Goal: Task Accomplishment & Management: Use online tool/utility

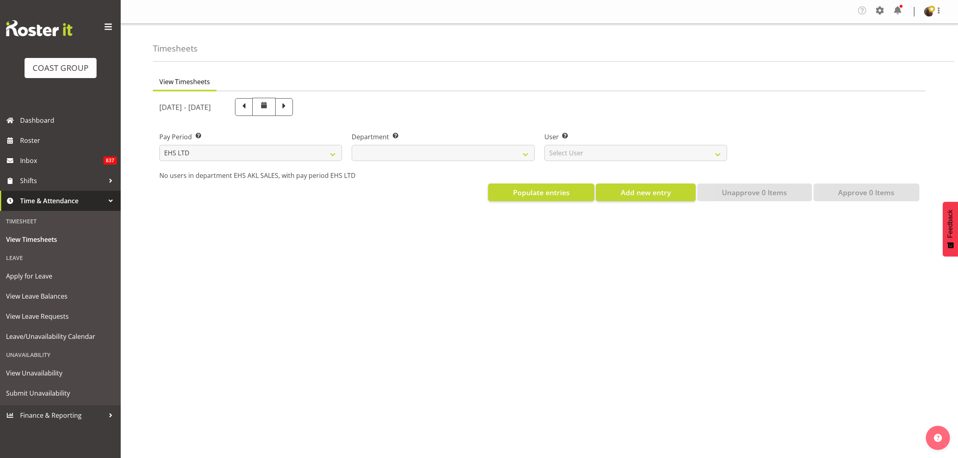
select select "7"
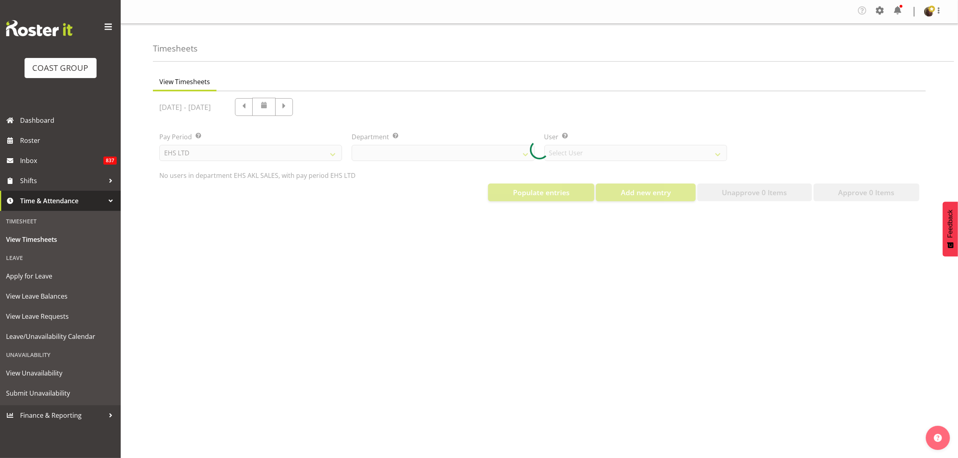
select select "40"
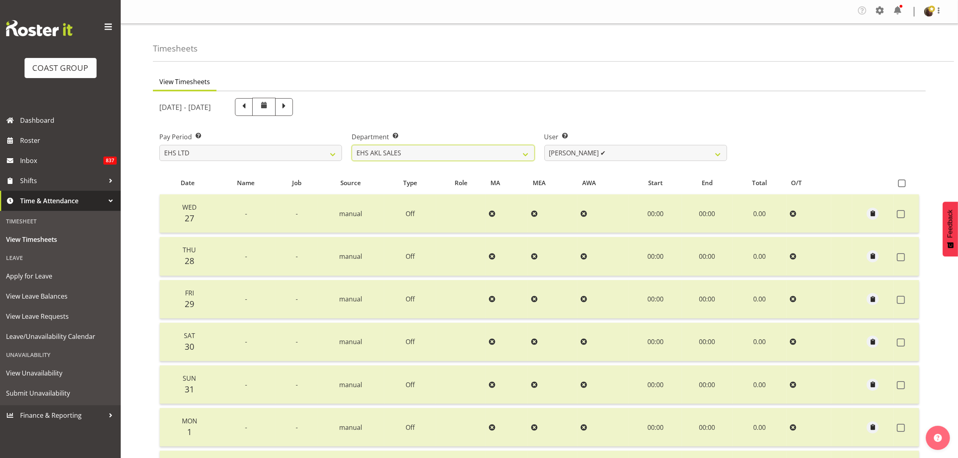
click at [463, 154] on select "EHS AKL CARPET EHS AKL DESIGNER EHS AKL SALES EHS CHC OPS EHS CHC SALES EHS WLG…" at bounding box center [443, 153] width 183 height 16
click at [352, 145] on select "EHS AKL CARPET EHS AKL DESIGNER EHS AKL SALES EHS CHC OPS EHS CHC SALES EHS WLG…" at bounding box center [443, 153] width 183 height 16
click at [590, 155] on select "[PERSON_NAME] ✔ [PERSON_NAME] ✔ [PERSON_NAME] ❌ [PERSON_NAME] ✔ [PERSON_NAME] ✔…" at bounding box center [636, 153] width 183 height 16
select select "11447"
click at [545, 145] on select "[PERSON_NAME] ✔ [PERSON_NAME] ✔ [PERSON_NAME] ❌ [PERSON_NAME] ✔ [PERSON_NAME] ✔…" at bounding box center [636, 153] width 183 height 16
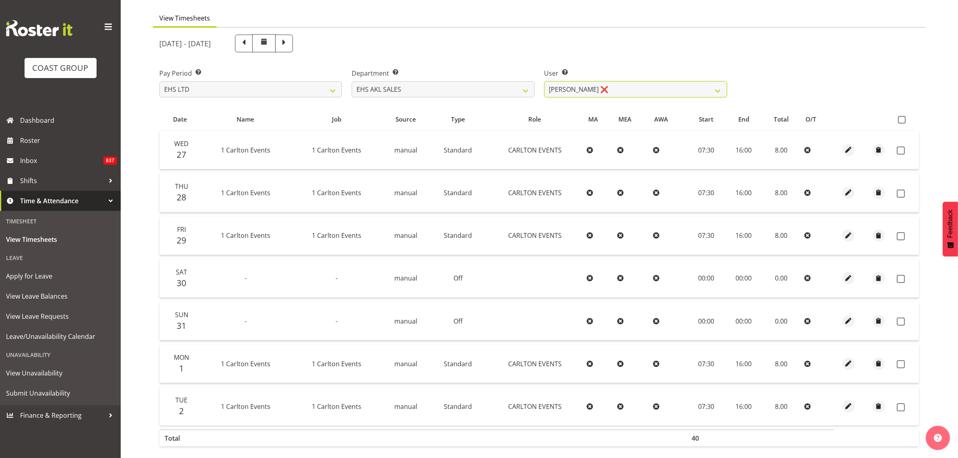
scroll to position [3, 0]
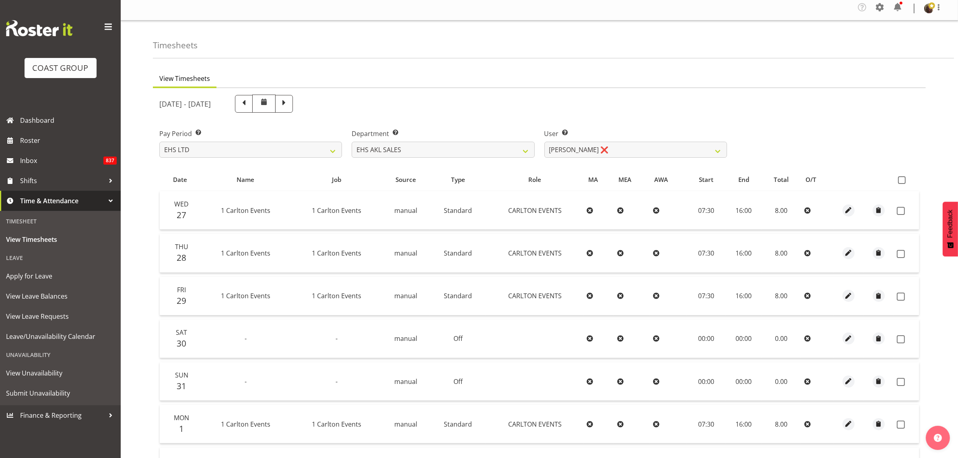
drag, startPoint x: 902, startPoint y: 180, endPoint x: 862, endPoint y: 213, distance: 51.7
click at [902, 180] on span at bounding box center [902, 180] width 8 height 8
click at [902, 180] on input "checkbox" at bounding box center [900, 180] width 5 height 5
checkbox input "true"
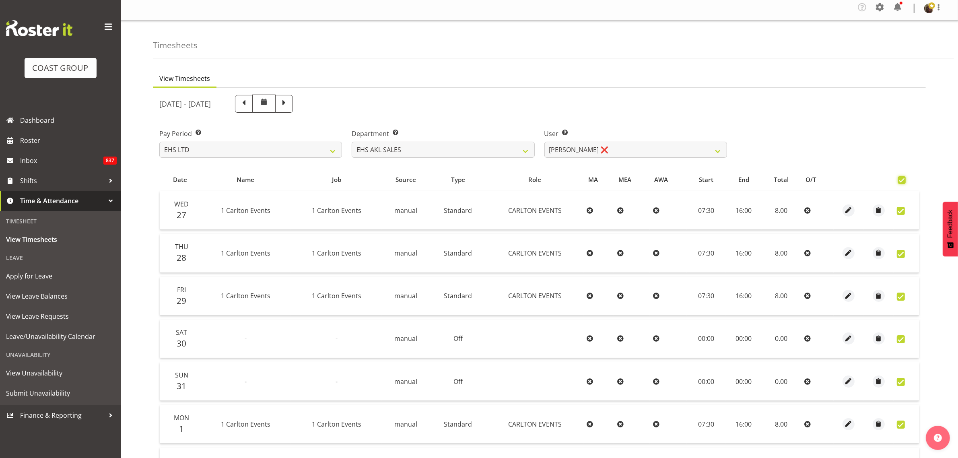
checkbox input "true"
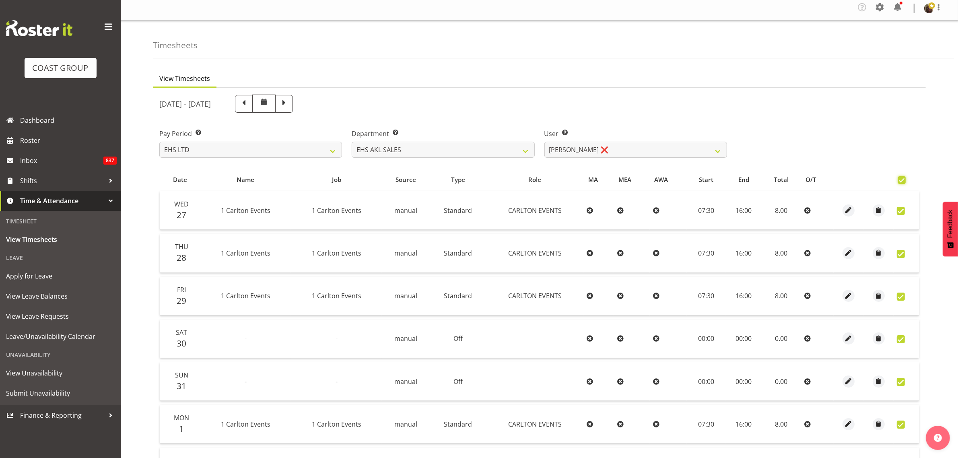
checkbox input "true"
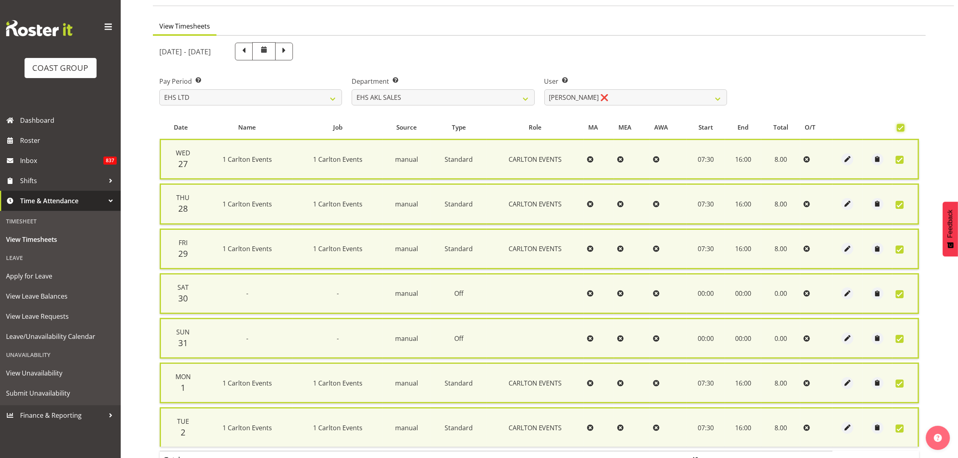
scroll to position [114, 0]
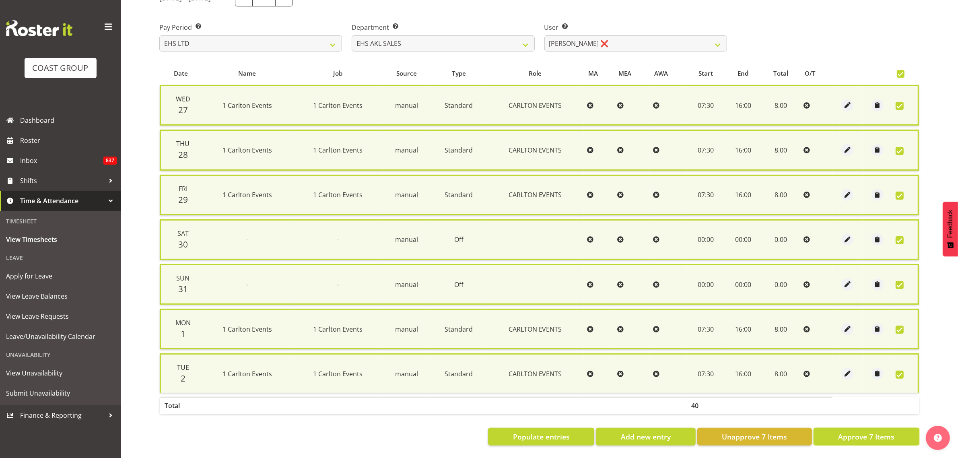
click at [874, 431] on span "Approve 7 Items" at bounding box center [866, 436] width 56 height 10
checkbox input "false"
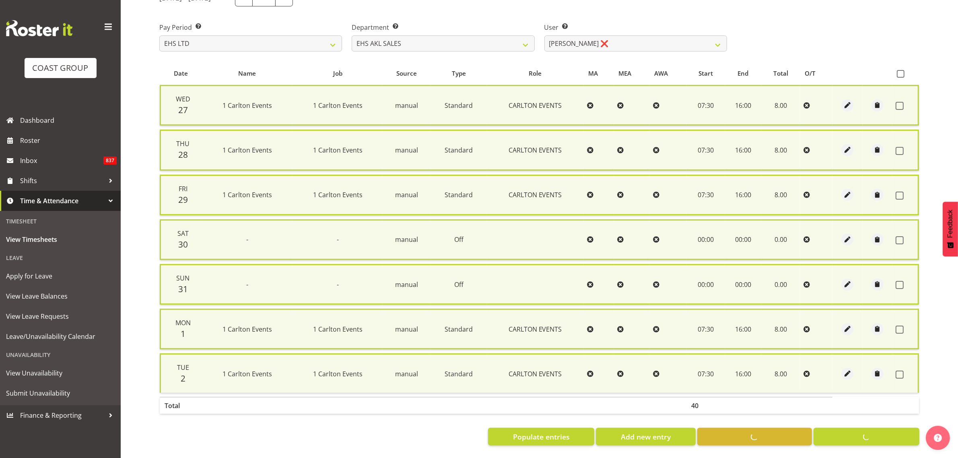
checkbox input "false"
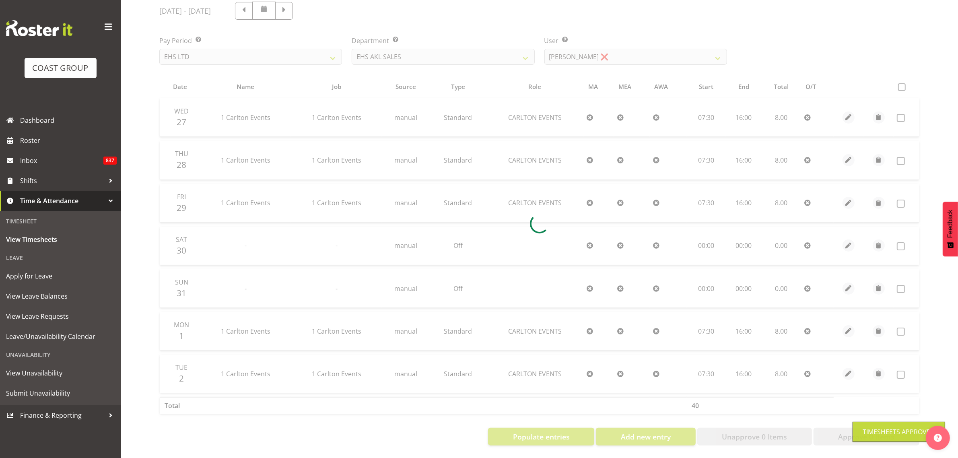
scroll to position [104, 0]
